Goal: Transaction & Acquisition: Purchase product/service

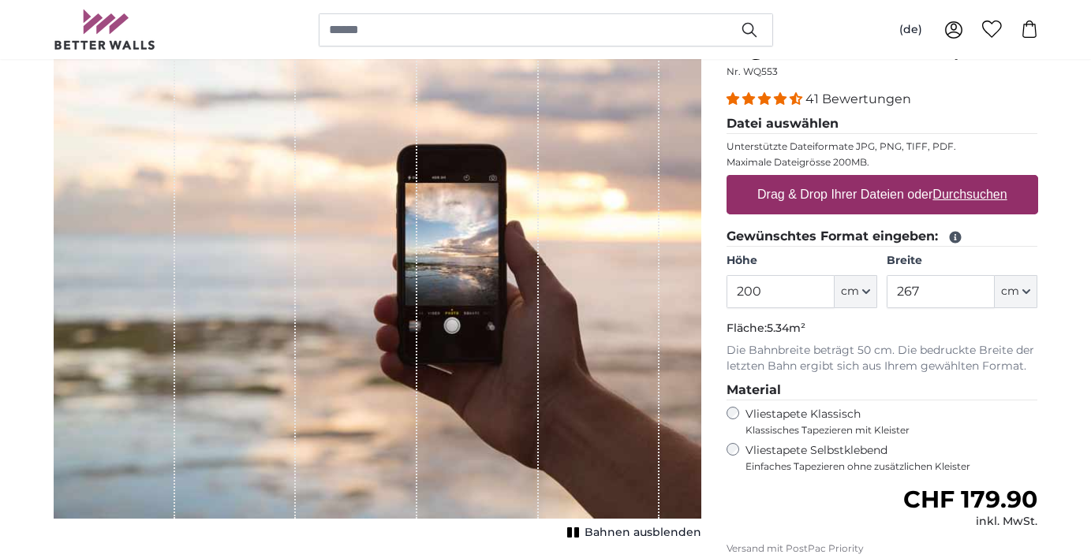
click at [957, 192] on u "Durchsuchen" at bounding box center [969, 194] width 74 height 13
click at [957, 180] on input "Drag & Drop Ihrer Dateien oder Durchsuchen" at bounding box center [882, 177] width 312 height 5
type input "**********"
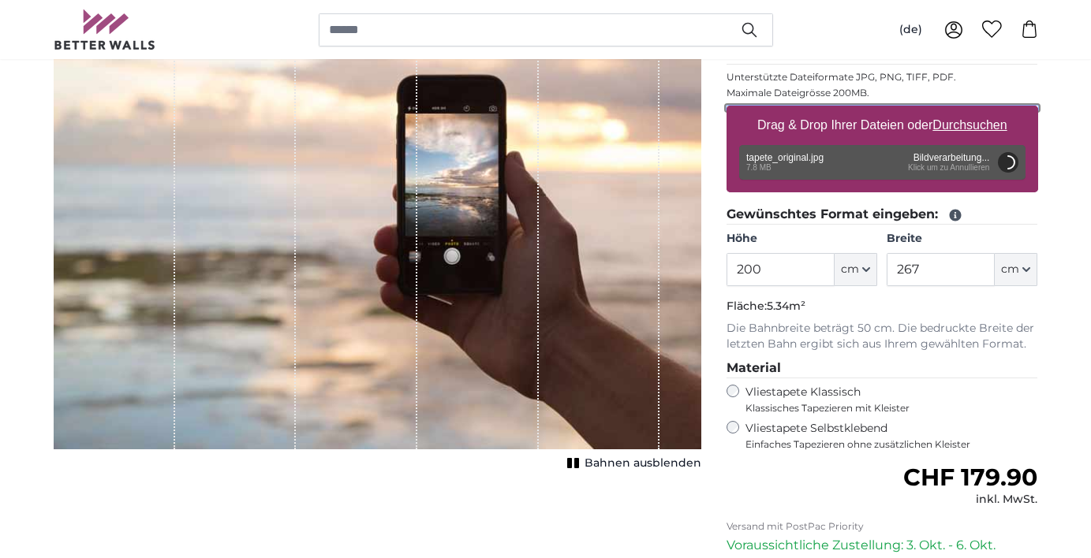
scroll to position [253, 0]
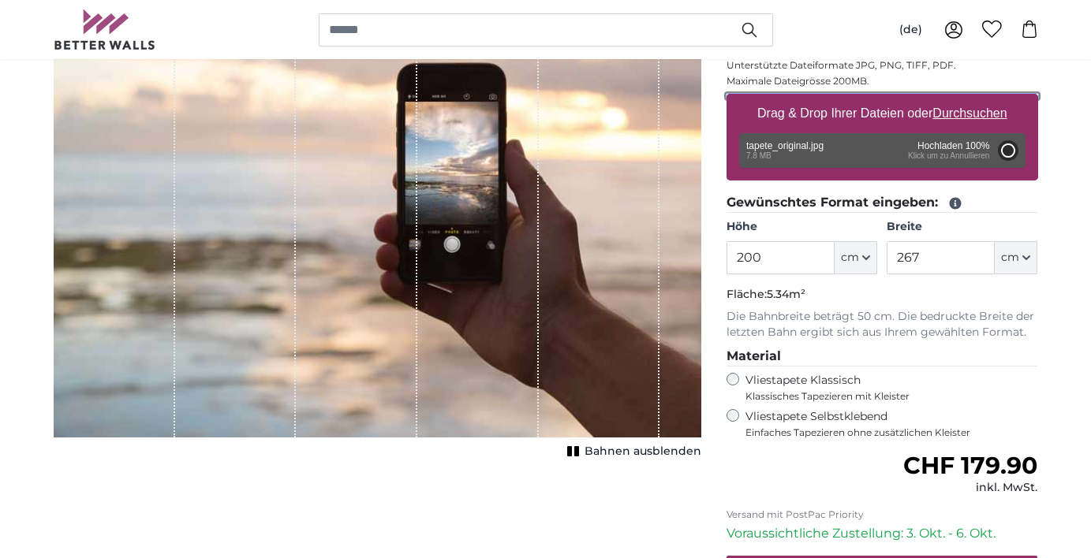
type input "602"
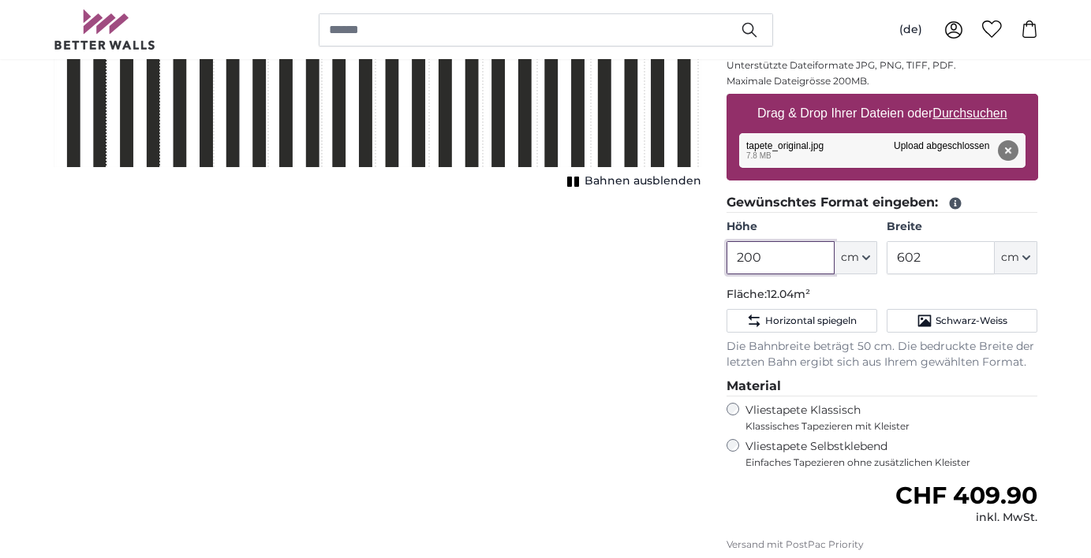
click at [767, 256] on input "200" at bounding box center [780, 257] width 108 height 33
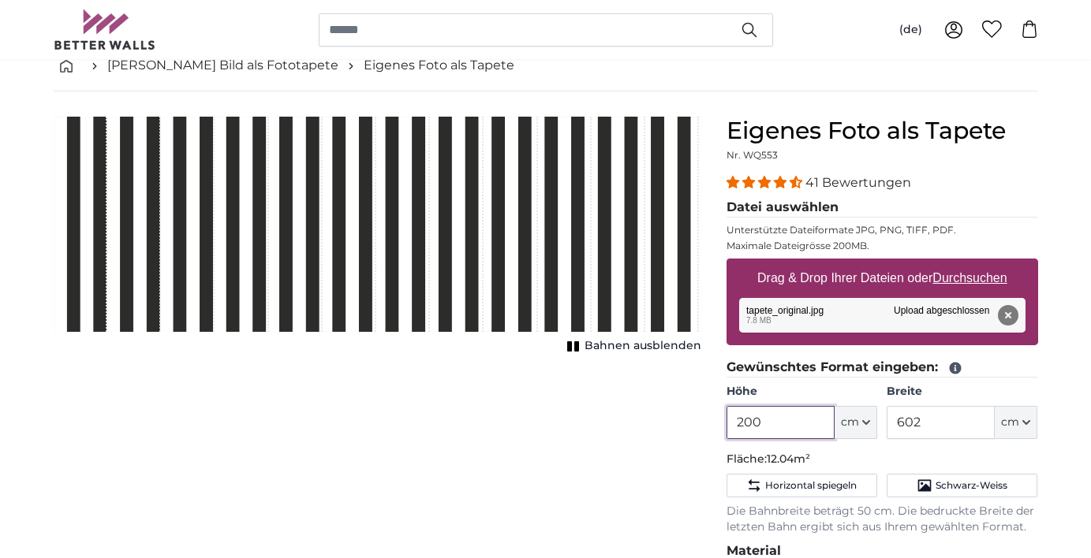
scroll to position [88, 0]
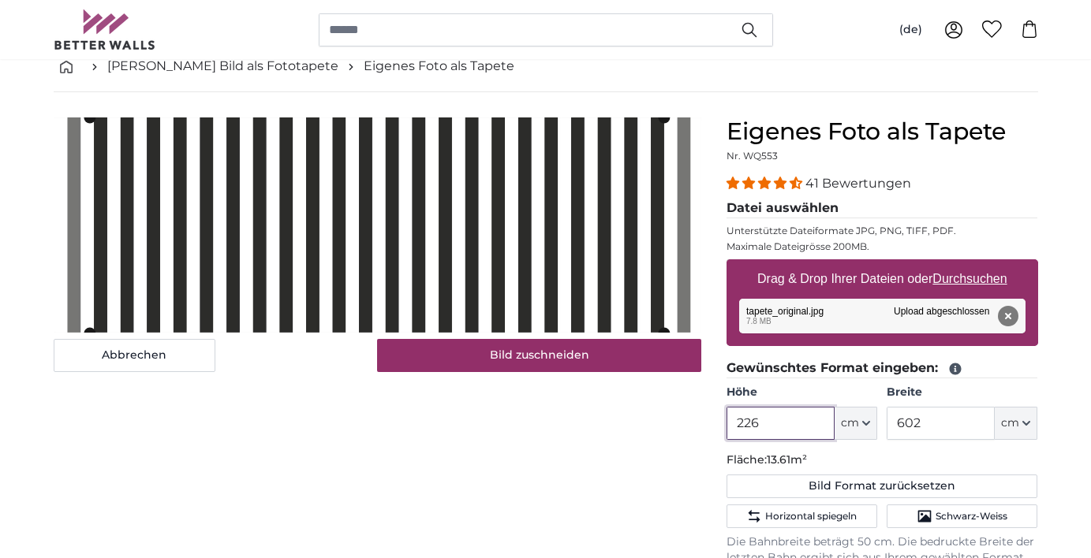
type input "226"
click at [920, 427] on input "602" at bounding box center [941, 423] width 108 height 33
type input "700"
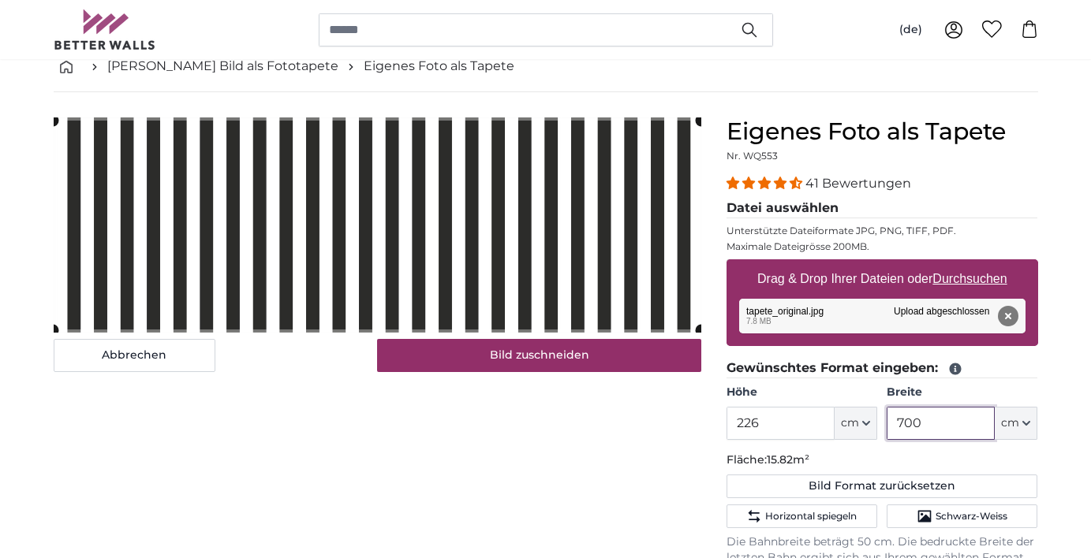
type input "700"
click at [661, 462] on div "Abbrechen Bild zuschneiden Bahnen ausblenden" at bounding box center [377, 527] width 673 height 818
click at [532, 204] on cropper-handle at bounding box center [378, 225] width 648 height 209
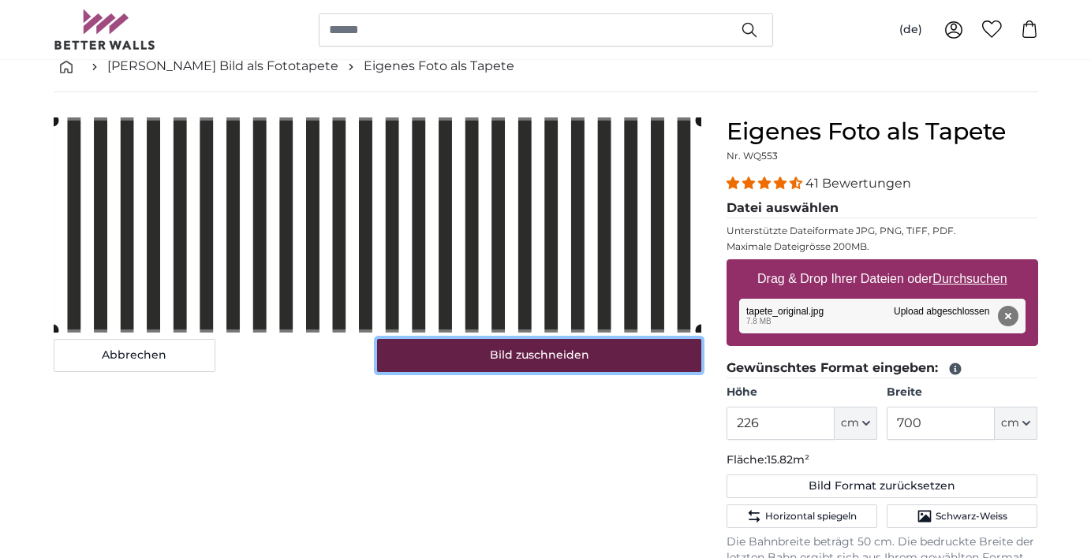
click at [521, 361] on button "Bild zuschneiden" at bounding box center [539, 355] width 324 height 33
